Goal: Navigation & Orientation: Find specific page/section

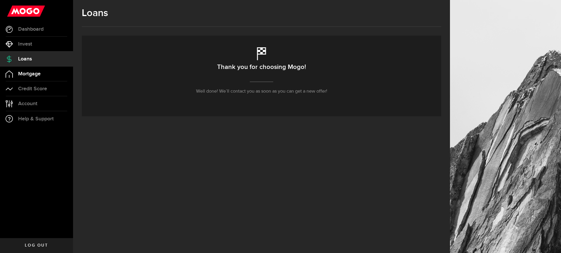
click at [20, 74] on span "Mortgage" at bounding box center [29, 73] width 22 height 5
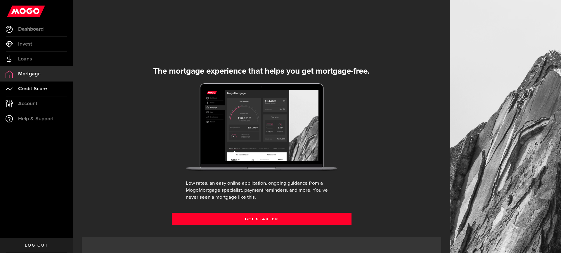
click at [31, 87] on span "Credit Score" at bounding box center [32, 88] width 29 height 5
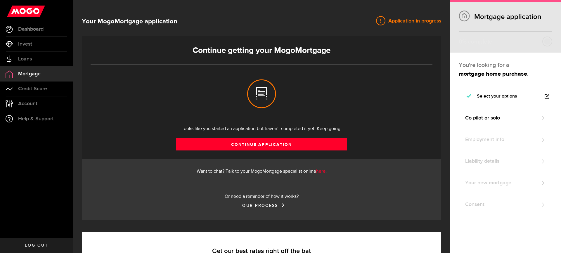
select select "3knYdhfXw4iYoq2m0WGQES"
click at [30, 27] on span "Dashboard" at bounding box center [30, 29] width 25 height 5
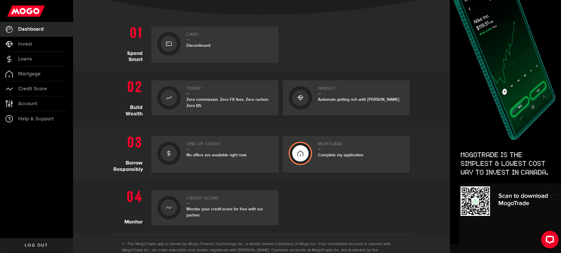
scroll to position [118, 0]
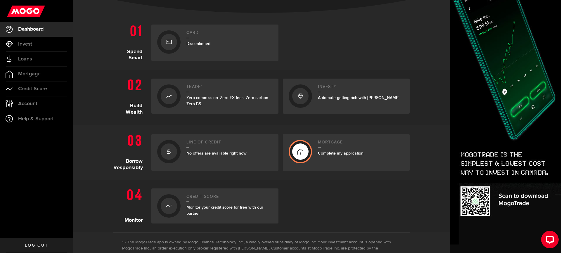
click at [209, 146] on h2 "Line of credit" at bounding box center [229, 144] width 86 height 8
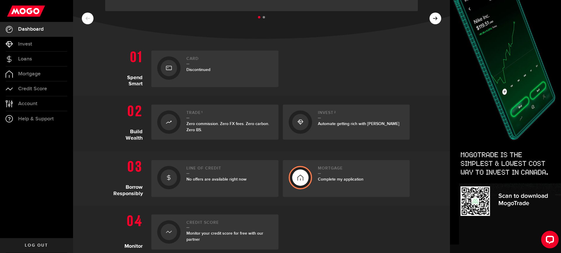
scroll to position [93, 0]
